Goal: Task Accomplishment & Management: Complete application form

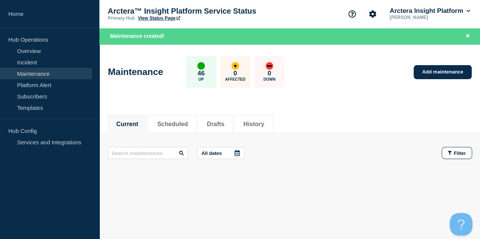
click at [46, 72] on link "Maintenance" at bounding box center [46, 73] width 92 height 11
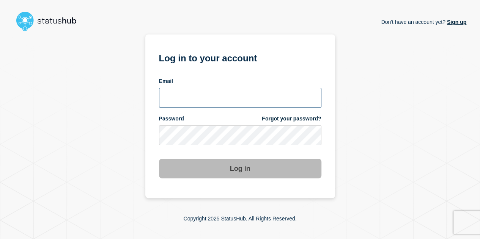
click at [190, 97] on input "email input" at bounding box center [240, 98] width 162 height 20
click at [200, 93] on input "email input" at bounding box center [240, 98] width 162 height 20
type input "[PERSON_NAME][EMAIL_ADDRESS][DOMAIN_NAME]"
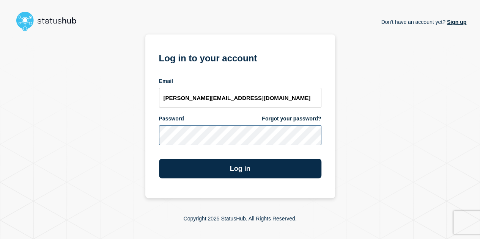
click at [159, 159] on button "Log in" at bounding box center [240, 169] width 162 height 20
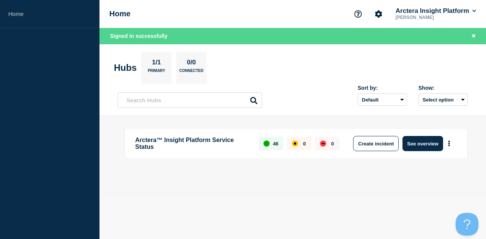
click at [161, 66] on p "1/1" at bounding box center [156, 64] width 15 height 10
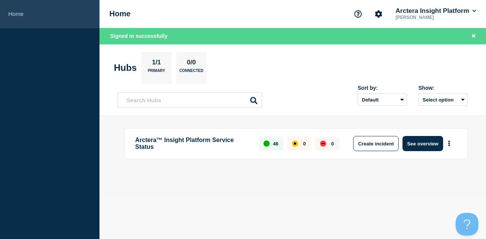
click at [24, 14] on link "Home" at bounding box center [49, 14] width 99 height 28
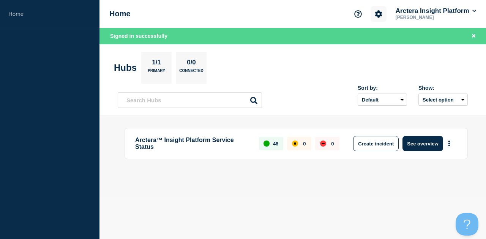
click at [382, 15] on button "Account settings" at bounding box center [378, 14] width 16 height 16
click at [322, 83] on section "Hubs 1/1 Primary 0/0 Connected" at bounding box center [292, 68] width 357 height 32
click at [376, 143] on button "Create incident" at bounding box center [376, 143] width 46 height 15
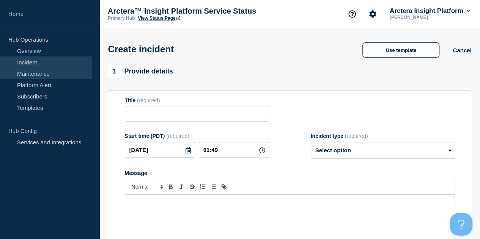
click at [46, 72] on link "Maintenance" at bounding box center [46, 73] width 92 height 11
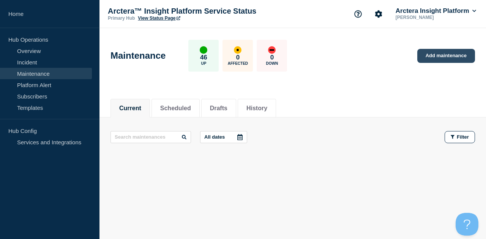
click at [452, 55] on link "Add maintenance" at bounding box center [446, 56] width 58 height 14
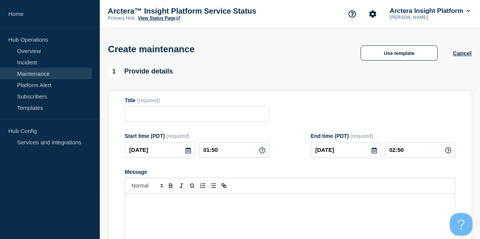
checkbox input "true"
click at [179, 113] on input "Title" at bounding box center [197, 114] width 144 height 16
click at [168, 116] on input "Title" at bounding box center [197, 114] width 144 height 16
paste input "[AUE01, AUE02, EUW01, AEN01, QAC01] Arctera Insight CFT Sept 2025 Hotfix Release"
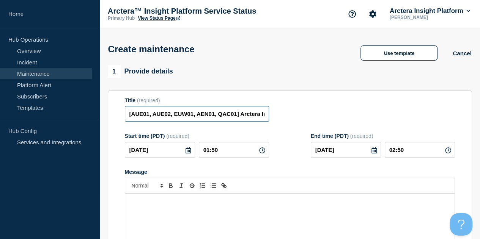
scroll to position [0, 105]
type input "[AUE01, AUE02, EUW01, AEN01, QAC01] Arctera Insight CFT Sept 2025 Hotfix Release"
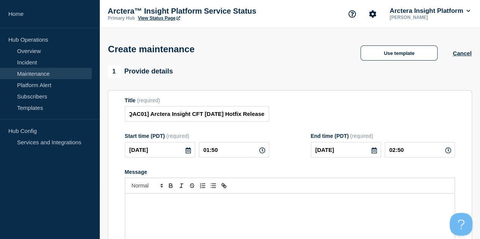
scroll to position [0, 0]
click at [185, 152] on icon at bounding box center [187, 151] width 5 height 6
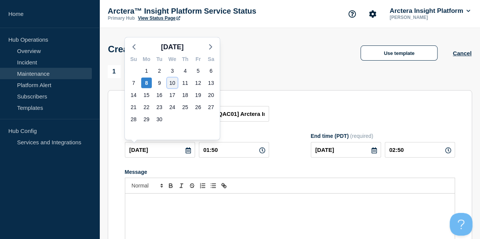
click at [173, 81] on div "10" at bounding box center [172, 83] width 11 height 11
type input "2025-09-10"
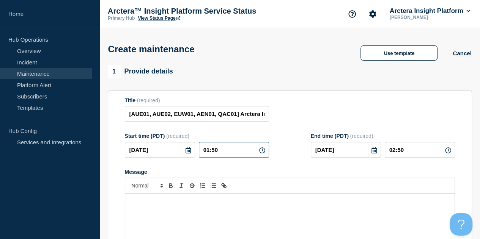
click at [231, 152] on input "01:50" at bounding box center [234, 150] width 70 height 16
type input "08:00"
type input "10:00"
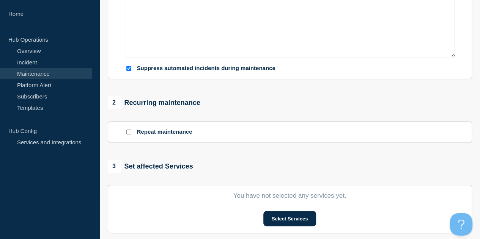
scroll to position [228, 0]
click at [127, 69] on input "Suppress automated incidents during maintenance" at bounding box center [128, 68] width 5 height 5
checkbox input "false"
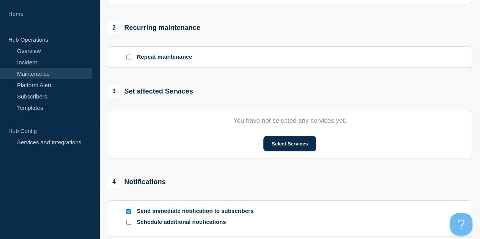
scroll to position [303, 0]
click at [287, 145] on button "Select Services" at bounding box center [289, 143] width 53 height 15
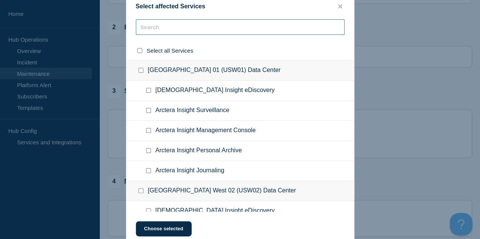
click at [184, 26] on input "text" at bounding box center [240, 27] width 209 height 16
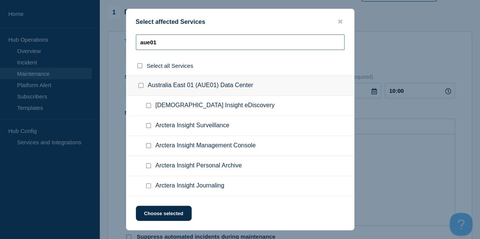
scroll to position [0, 0]
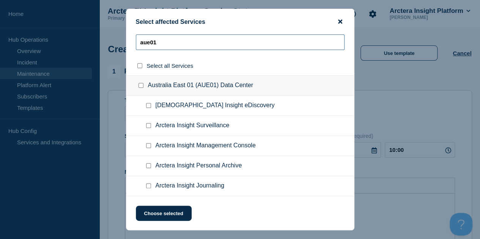
type input "aue01"
click at [340, 22] on icon "close button" at bounding box center [340, 22] width 4 height 4
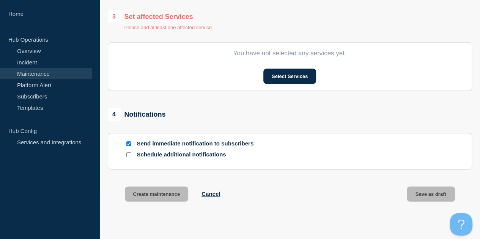
scroll to position [378, 0]
click at [127, 144] on input "Send immediate notification to subscribers" at bounding box center [128, 143] width 5 height 5
checkbox input "false"
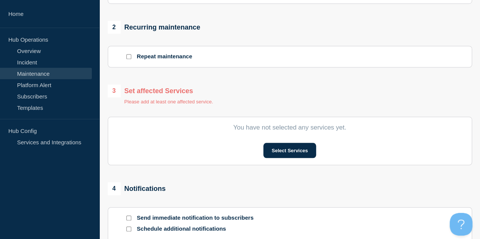
scroll to position [303, 0]
click at [302, 152] on button "Select Services" at bounding box center [289, 150] width 53 height 15
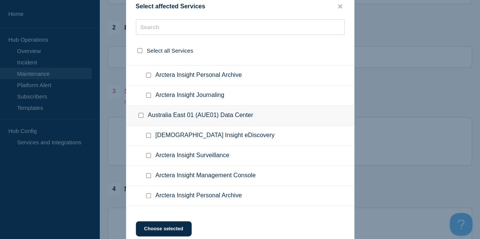
scroll to position [417, 0]
click at [140, 113] on input "Australia East 01 (AUE01) Data Center checkbox" at bounding box center [140, 115] width 5 height 5
checkbox input "true"
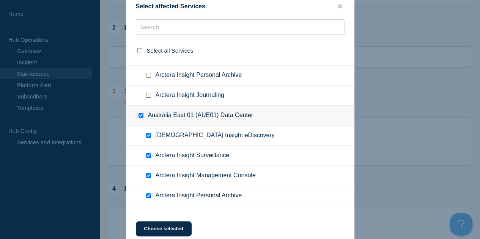
checkbox input "true"
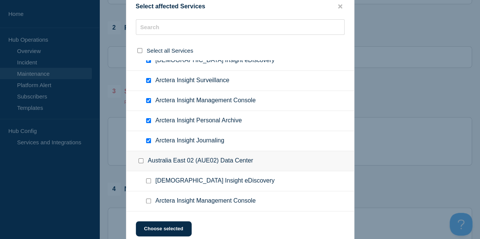
scroll to position [493, 0]
click at [148, 138] on input "Arctera Insight Journaling checkbox" at bounding box center [148, 140] width 5 height 5
checkbox input "false"
click at [148, 118] on input "Arctera Insight Personal Archive checkbox" at bounding box center [148, 120] width 5 height 5
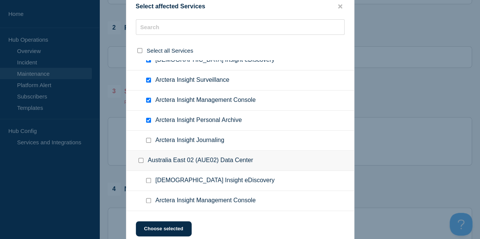
checkbox input "false"
click at [149, 98] on input "Arctera Insight Management Console checkbox" at bounding box center [148, 100] width 5 height 5
checkbox input "false"
click at [148, 79] on input "Arctera Insight Surveillance checkbox" at bounding box center [148, 80] width 5 height 5
checkbox input "false"
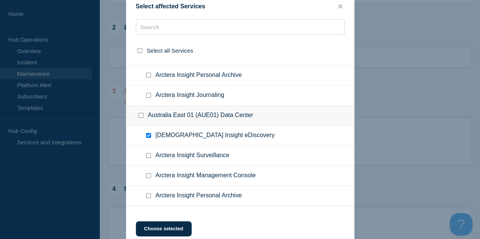
scroll to position [417, 0]
click at [148, 133] on input "Arctera Insight eDiscovery checkbox" at bounding box center [148, 135] width 5 height 5
checkbox input "false"
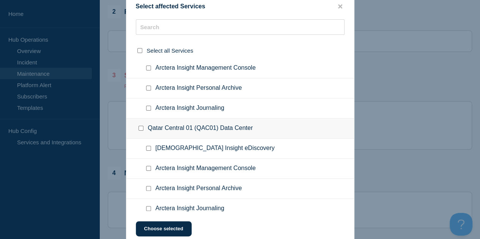
scroll to position [319, 0]
click at [339, 6] on icon "close button" at bounding box center [340, 6] width 4 height 4
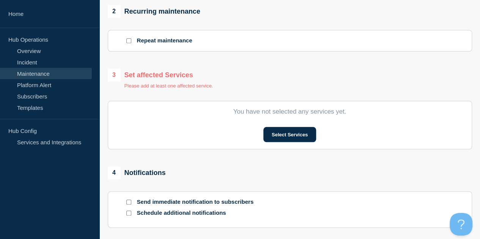
click at [292, 182] on div "4 Notifications Send immediate notification to subscribers Schedule additional …" at bounding box center [290, 197] width 364 height 61
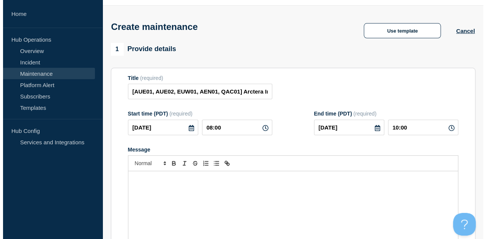
scroll to position [0, 0]
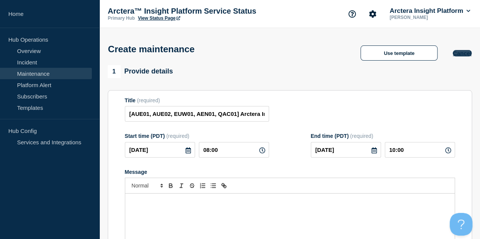
click at [461, 57] on button "Cancel" at bounding box center [462, 53] width 19 height 6
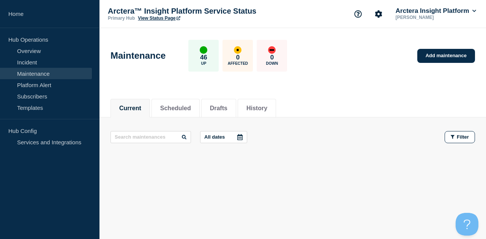
click at [343, 100] on div "Current Scheduled Drafts History" at bounding box center [292, 104] width 364 height 26
